Goal: Transaction & Acquisition: Obtain resource

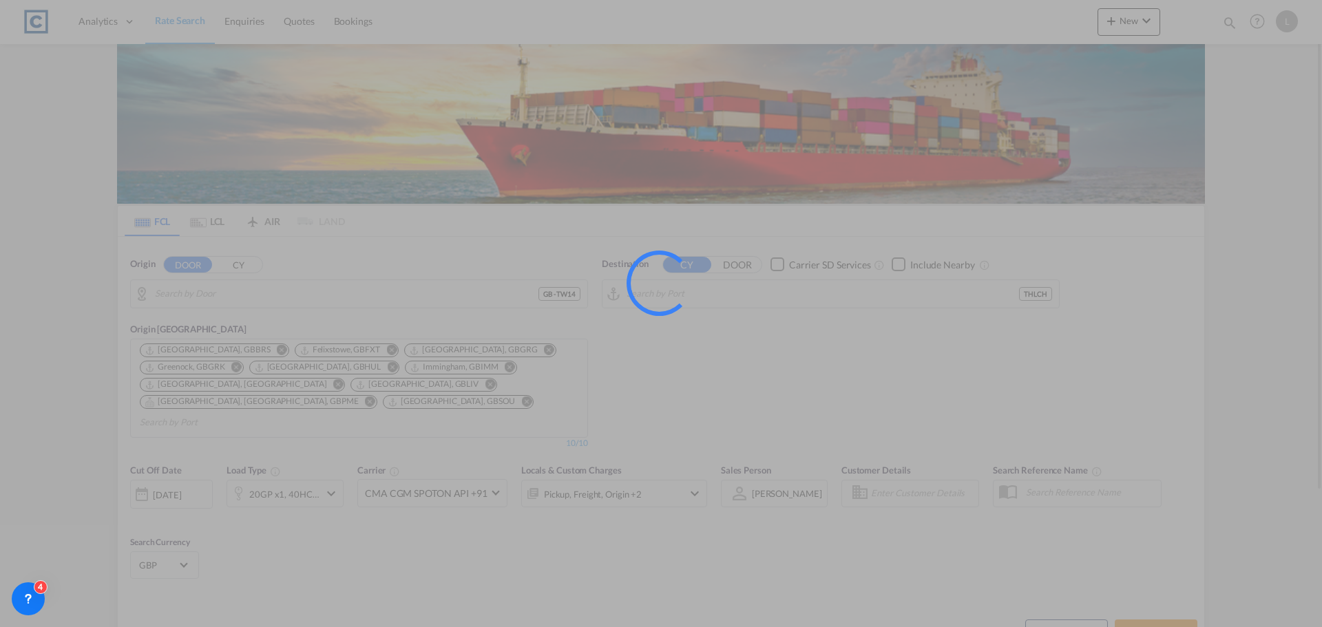
type input "GB-TW14, Hounslow"
type input "Laem Chabang, THLCH"
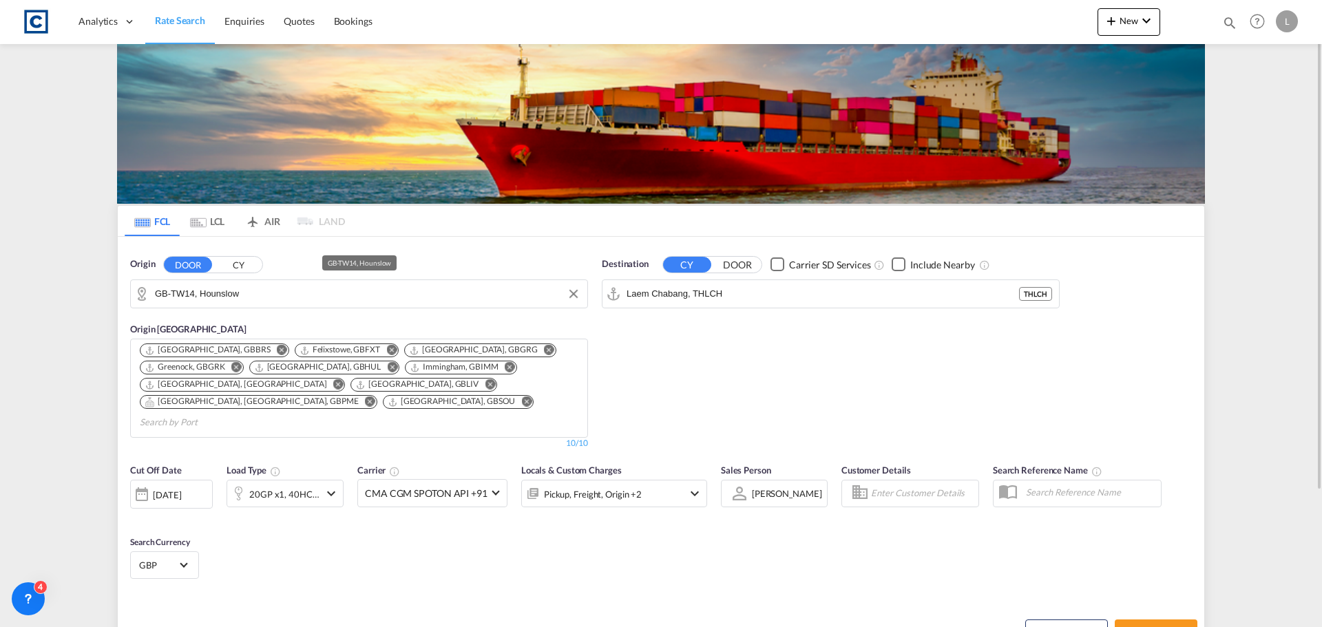
click at [292, 291] on input "GB-TW14, Hounslow" at bounding box center [367, 294] width 425 height 21
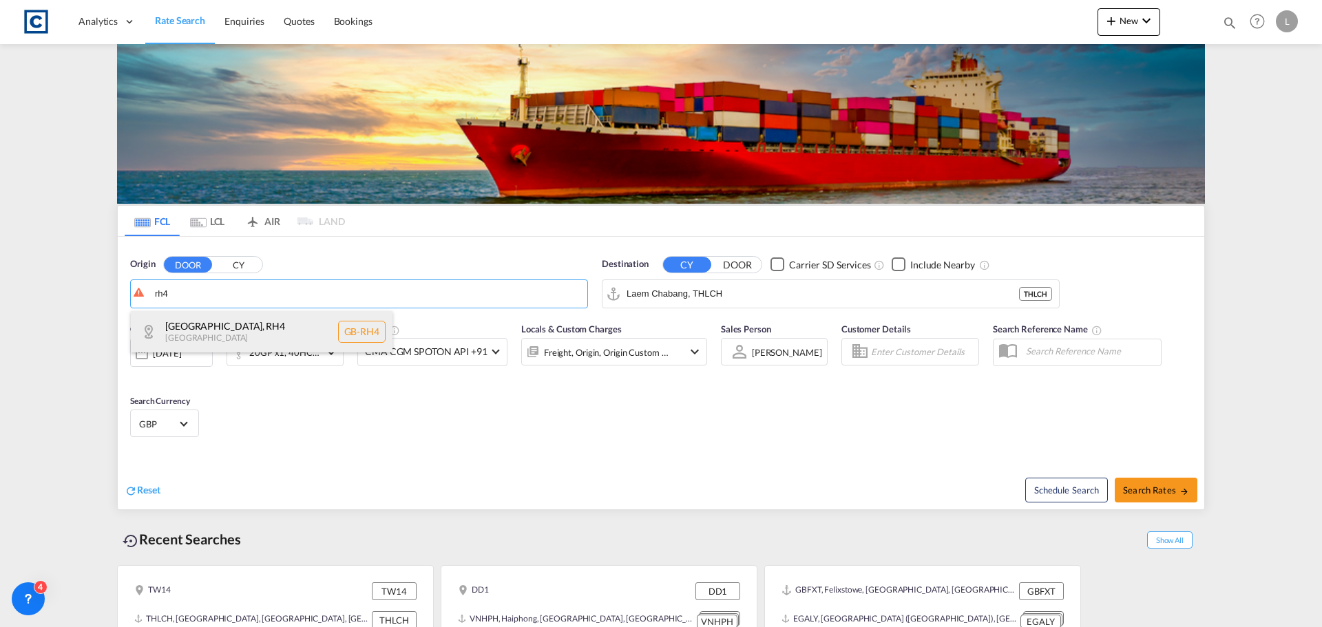
click at [251, 326] on div "Mole Valley , RH4 United Kingdom GB-RH4" at bounding box center [262, 331] width 262 height 41
type input "GB-RH4, Mole Valley"
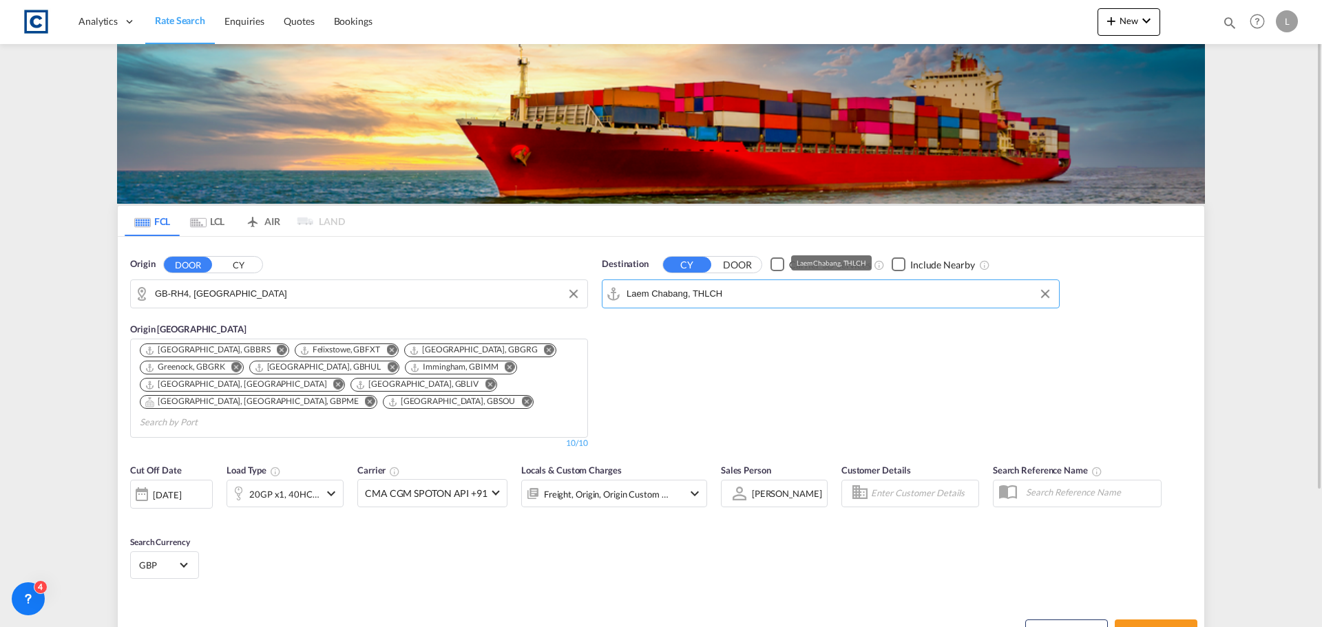
click at [743, 285] on input "Laem Chabang, THLCH" at bounding box center [838, 294] width 425 height 21
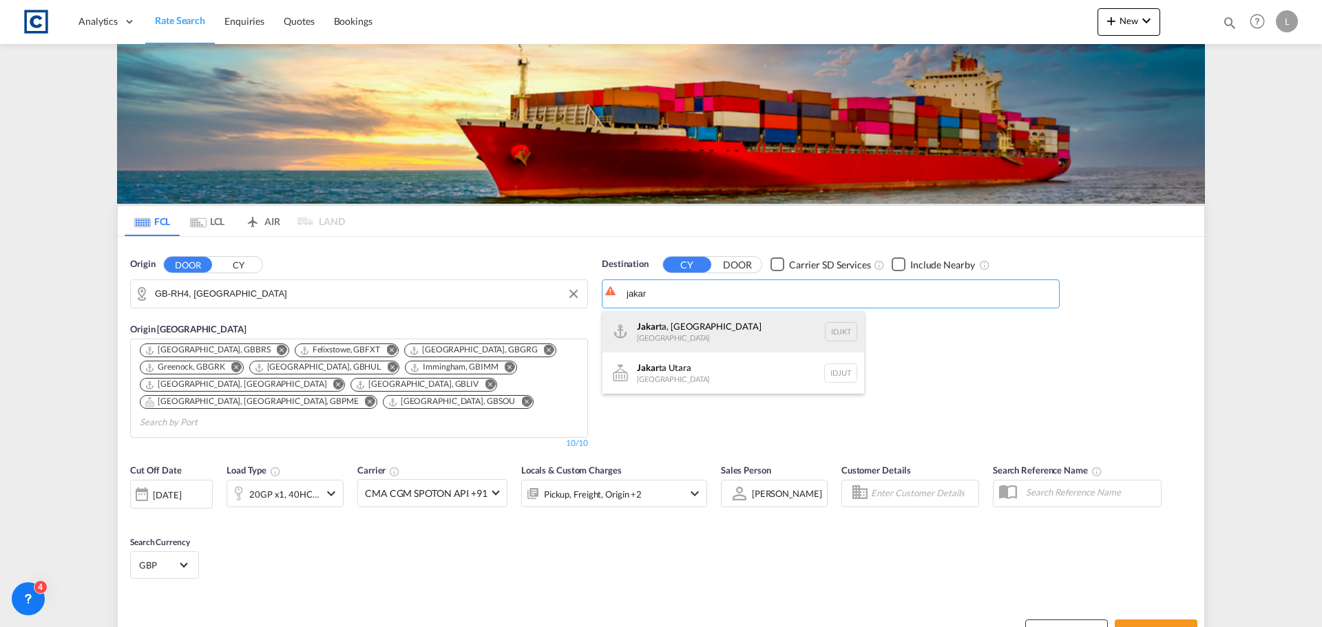
click at [679, 335] on div "Jakar ta, Java Indonesia IDJKT" at bounding box center [733, 331] width 262 height 41
type input "Jakarta, Java, IDJKT"
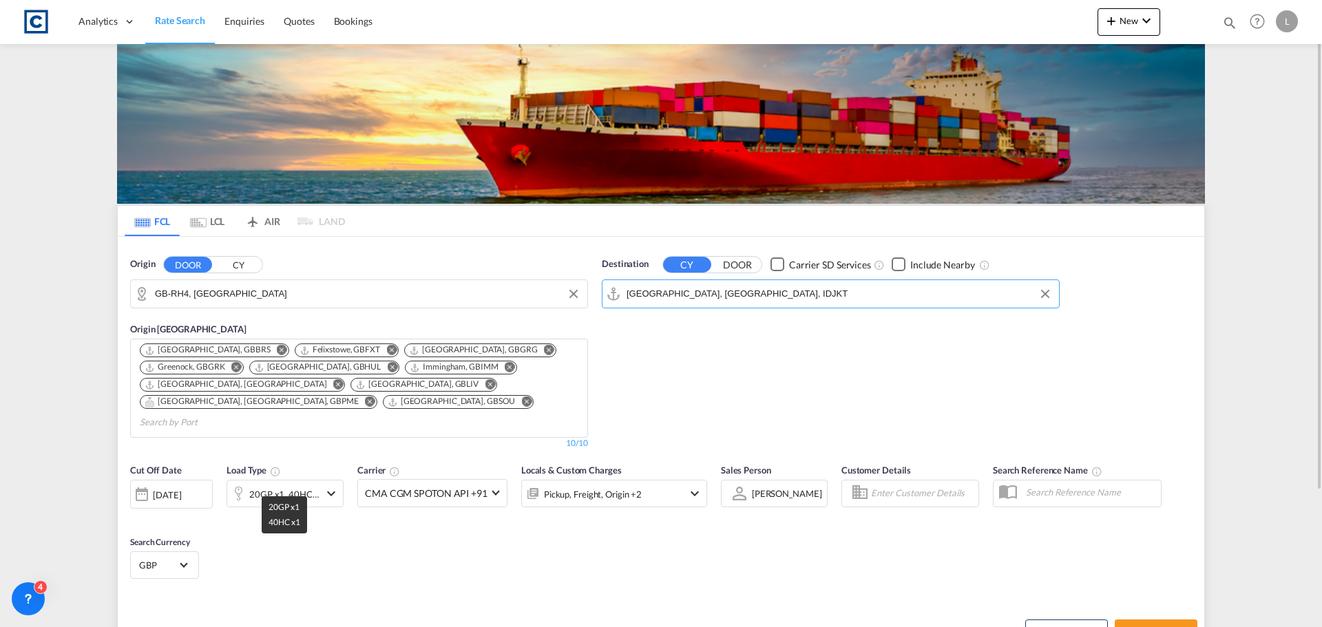
click at [309, 485] on div "20GP x1, 40HC x1" at bounding box center [284, 494] width 70 height 19
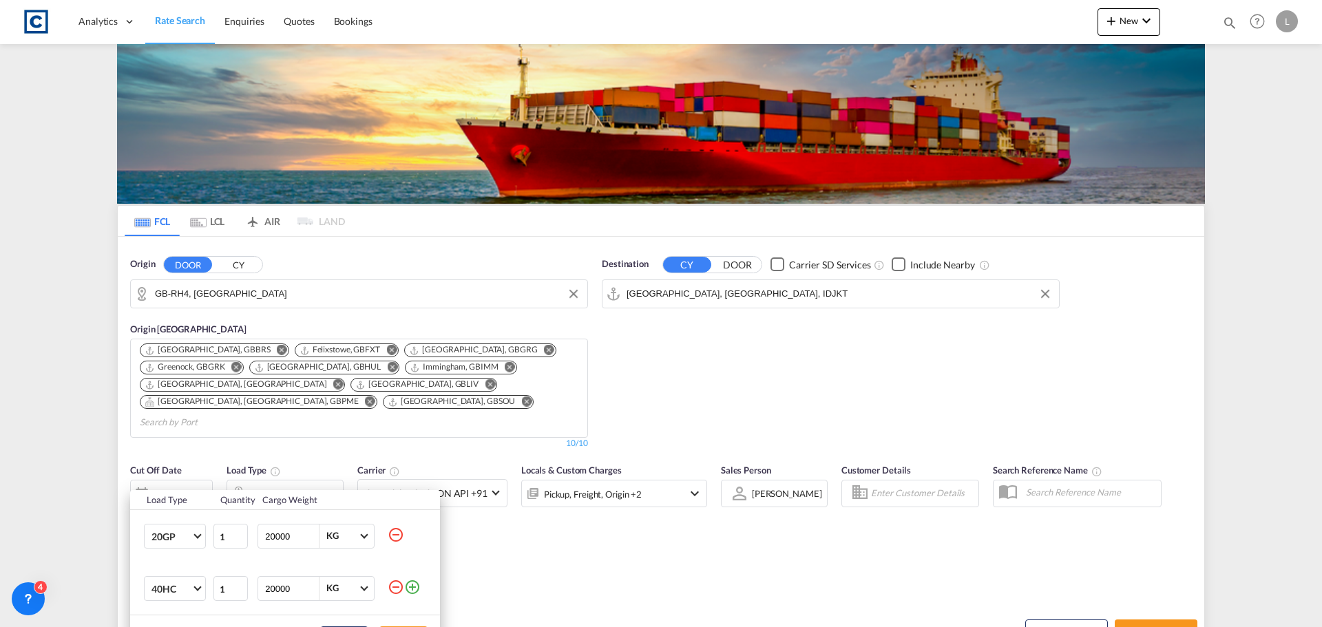
click at [396, 586] on md-icon "icon-minus-circle-outline" at bounding box center [396, 587] width 17 height 17
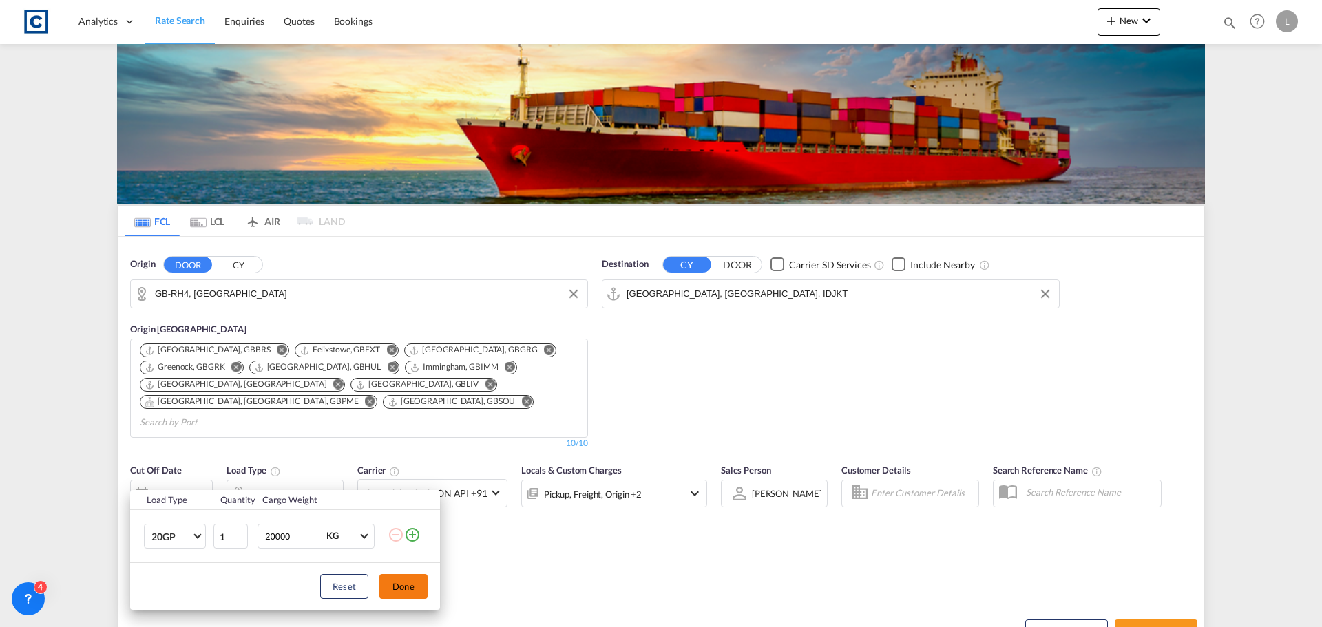
click at [407, 583] on button "Done" at bounding box center [403, 586] width 48 height 25
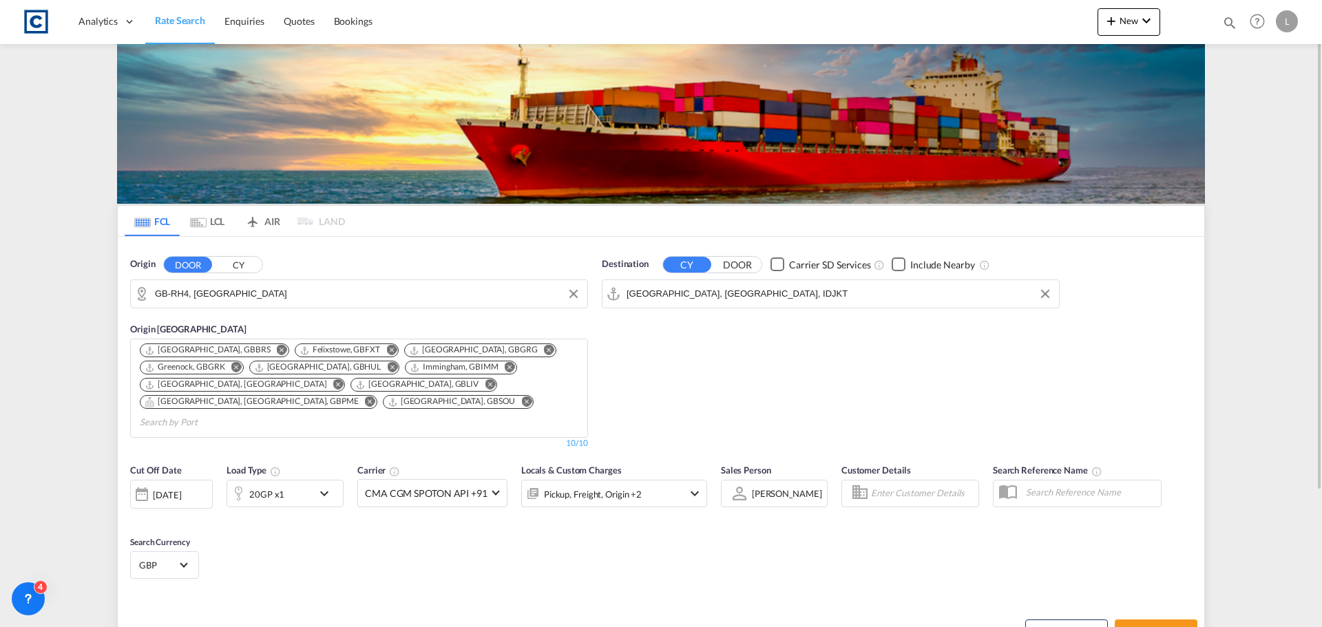
click at [648, 568] on div "Cut Off Date 16 Sep 2025 16 Sep 2025 Load Type 20GP x1 Carrier CMA CGM SPOTON A…" at bounding box center [661, 523] width 1086 height 134
click at [1183, 626] on md-icon "icon-arrow-right" at bounding box center [1184, 633] width 10 height 10
type input "RH4 to IDJKT / 16 Sep 2025"
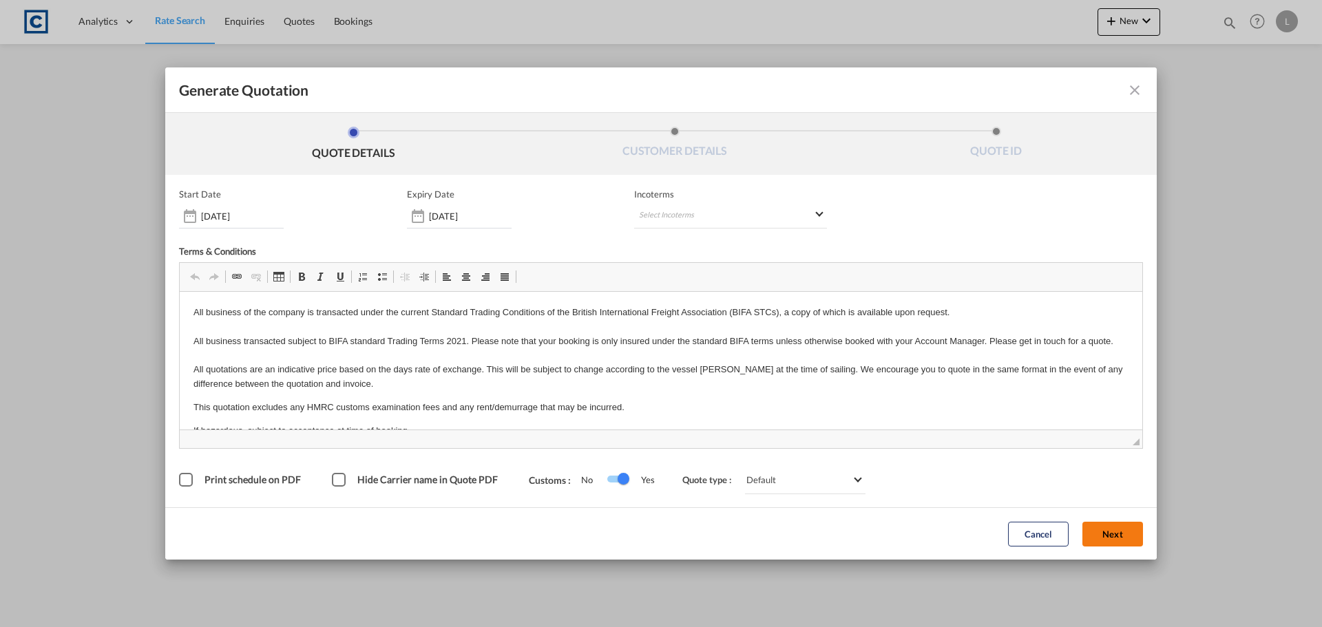
click at [1114, 531] on button "Next" at bounding box center [1112, 534] width 61 height 25
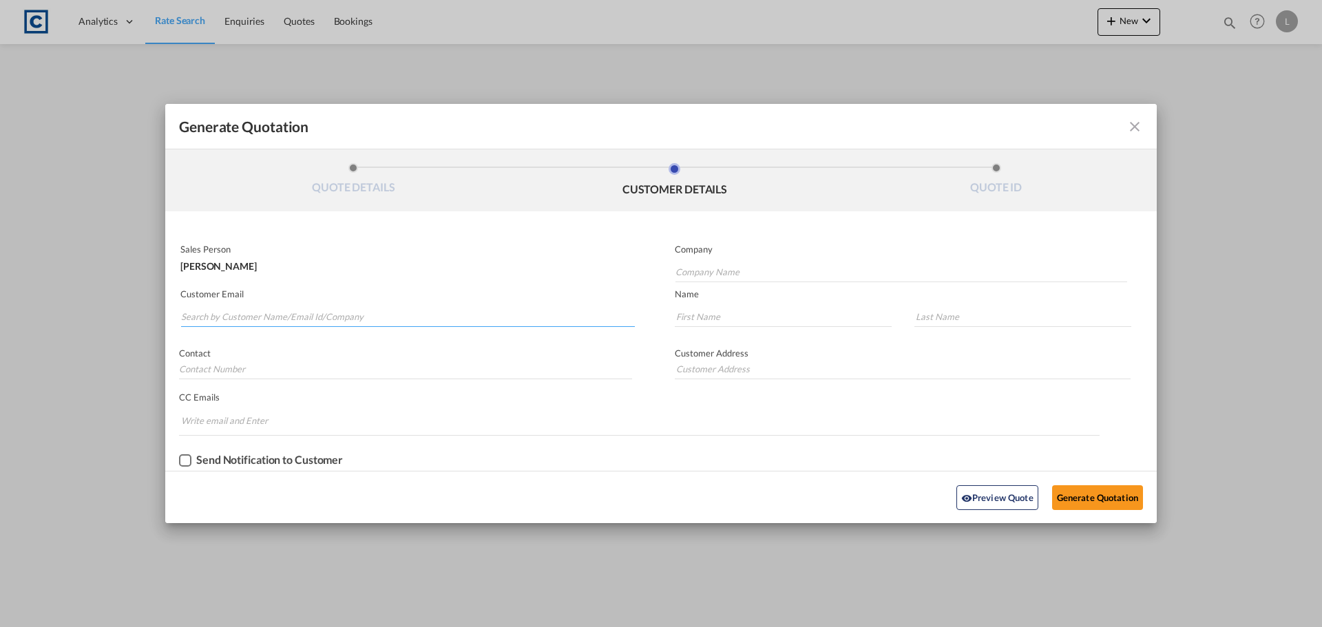
click at [217, 312] on input "Search by Customer Name/Email Id/Company" at bounding box center [408, 316] width 454 height 21
paste input "[PERSON_NAME] <[PERSON_NAME][EMAIL_ADDRESS][DOMAIN_NAME]>"
drag, startPoint x: 228, startPoint y: 318, endPoint x: 229, endPoint y: 305, distance: 13.1
click at [228, 317] on input "[PERSON_NAME] <[PERSON_NAME][EMAIL_ADDRESS][DOMAIN_NAME]>" at bounding box center [408, 316] width 454 height 21
click at [301, 317] on input "[PERSON_NAME][EMAIL_ADDRESS][DOMAIN_NAME]>" at bounding box center [408, 316] width 454 height 21
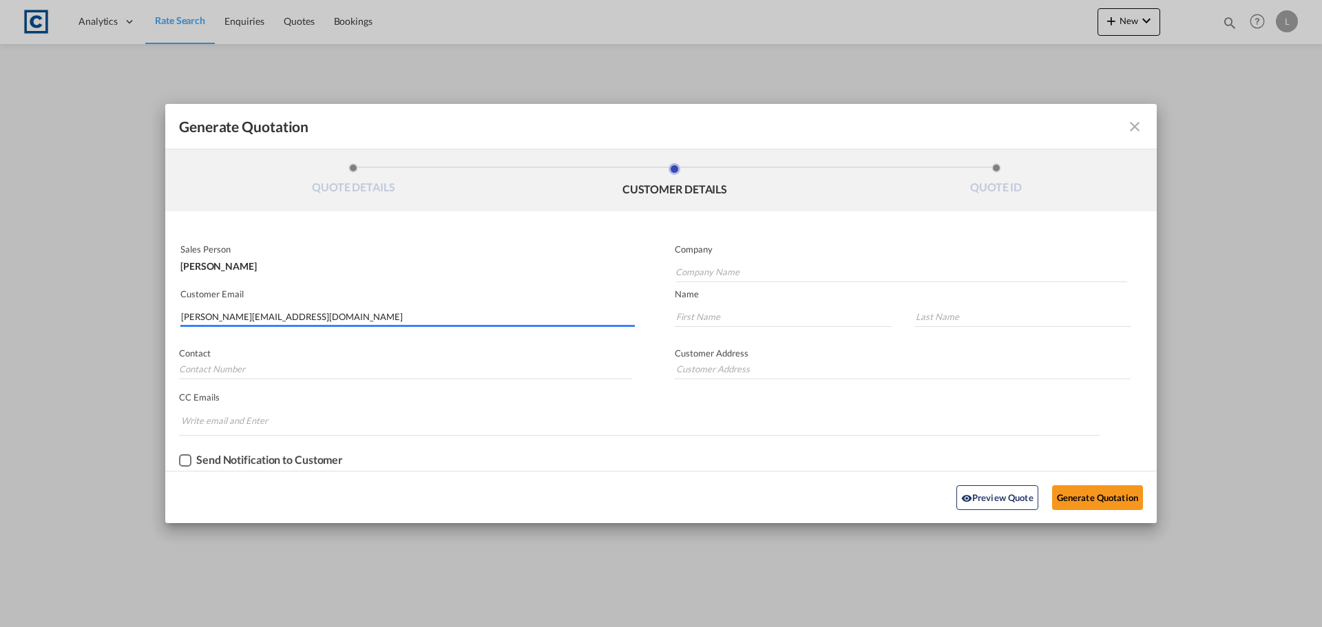
click at [301, 317] on input "[PERSON_NAME][EMAIL_ADDRESS][DOMAIN_NAME]" at bounding box center [408, 316] width 454 height 21
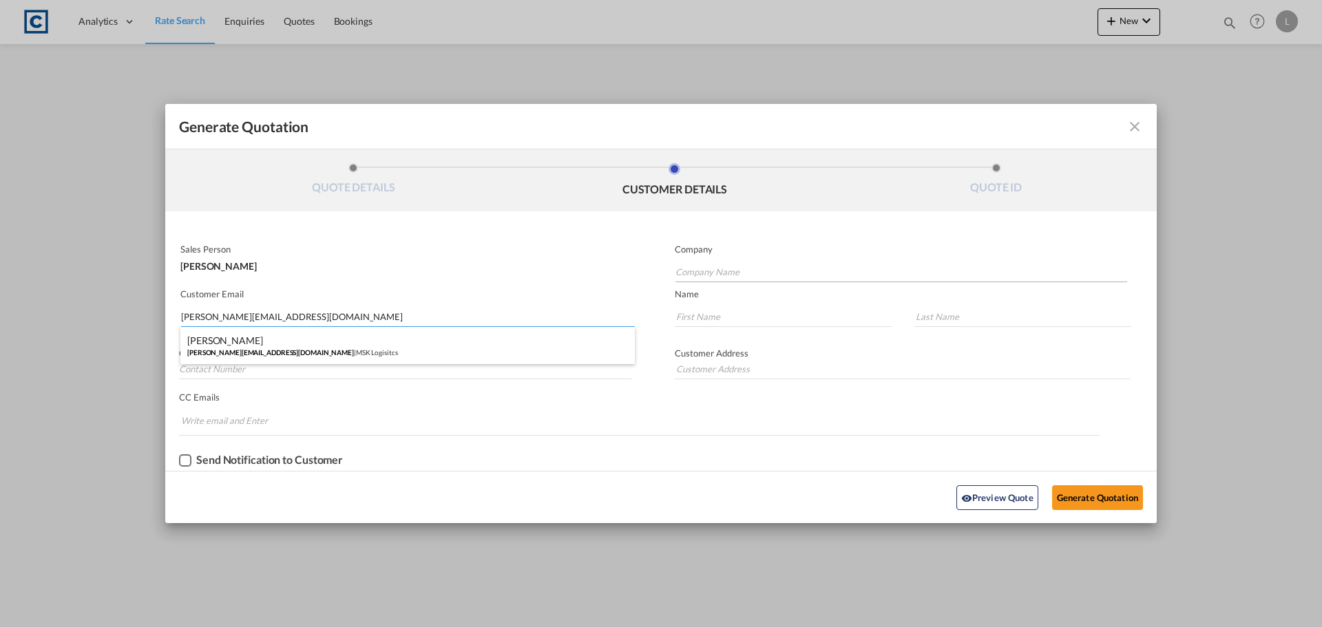
type input "[PERSON_NAME][EMAIL_ADDRESS][DOMAIN_NAME]"
click at [736, 266] on input "Company Name" at bounding box center [901, 272] width 452 height 21
drag, startPoint x: 311, startPoint y: 304, endPoint x: 309, endPoint y: 316, distance: 11.9
click at [309, 310] on md-autocomplete-wrap "[PERSON_NAME][EMAIL_ADDRESS][DOMAIN_NAME]" at bounding box center [407, 313] width 454 height 28
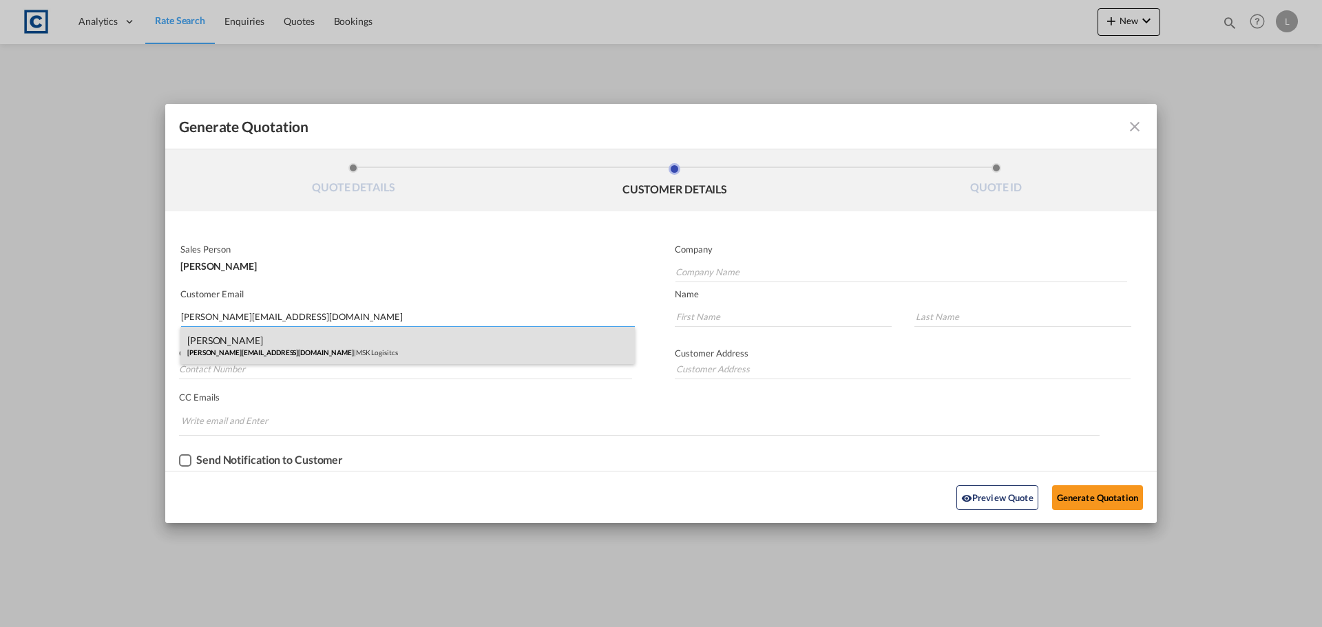
click at [282, 343] on div "[PERSON_NAME] [PERSON_NAME][EMAIL_ADDRESS][DOMAIN_NAME] | MSK Logisitcs" at bounding box center [407, 345] width 454 height 37
type input "MSK Logisitcs"
type input "[PERSON_NAME]"
type input "Ide"
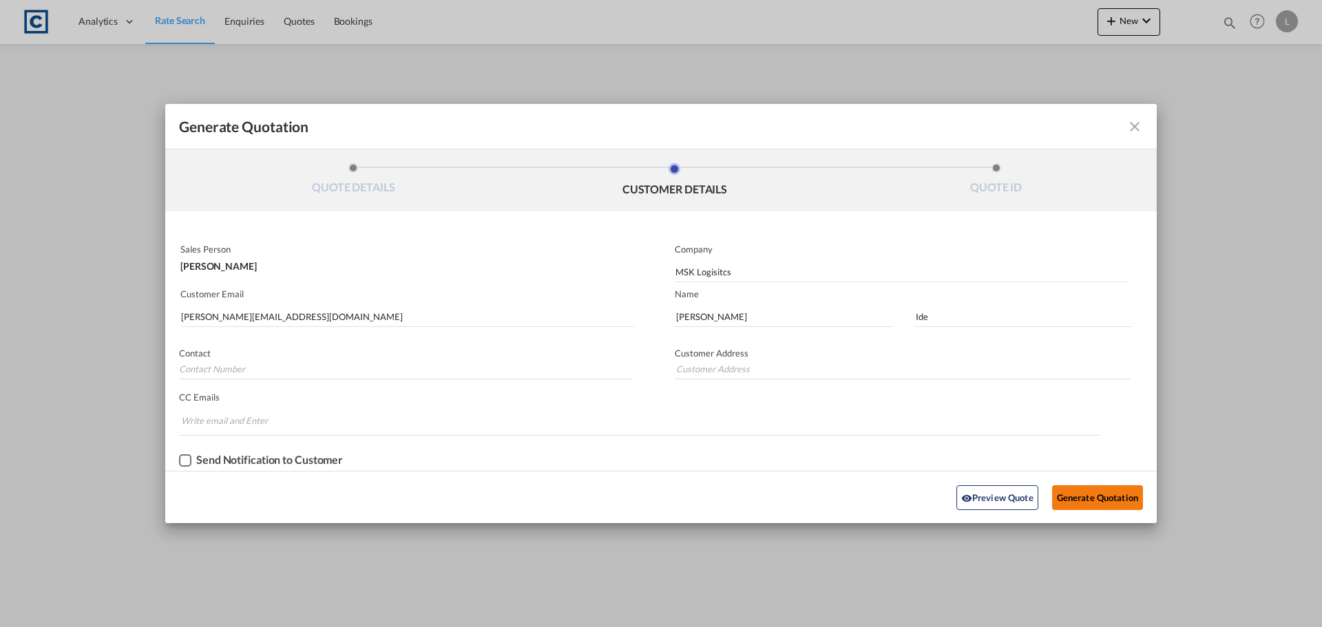
click at [1107, 490] on button "Generate Quotation" at bounding box center [1097, 497] width 91 height 25
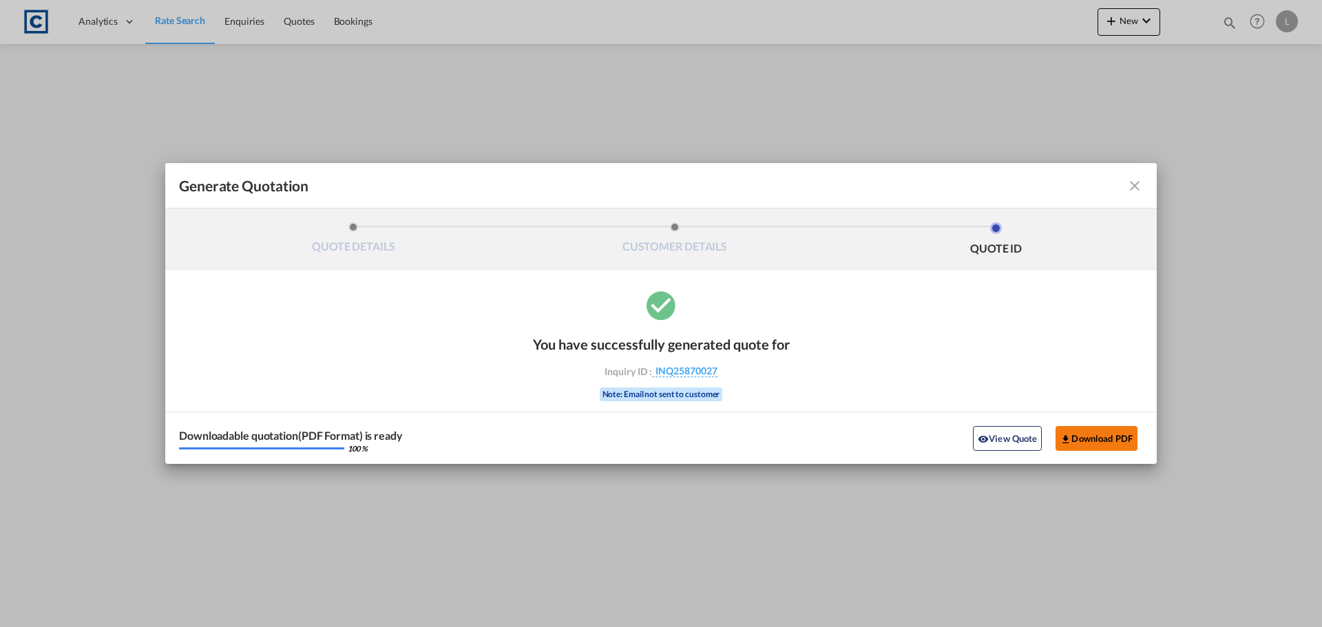
click at [1073, 435] on button "Download PDF" at bounding box center [1096, 438] width 82 height 25
